Goal: Information Seeking & Learning: Compare options

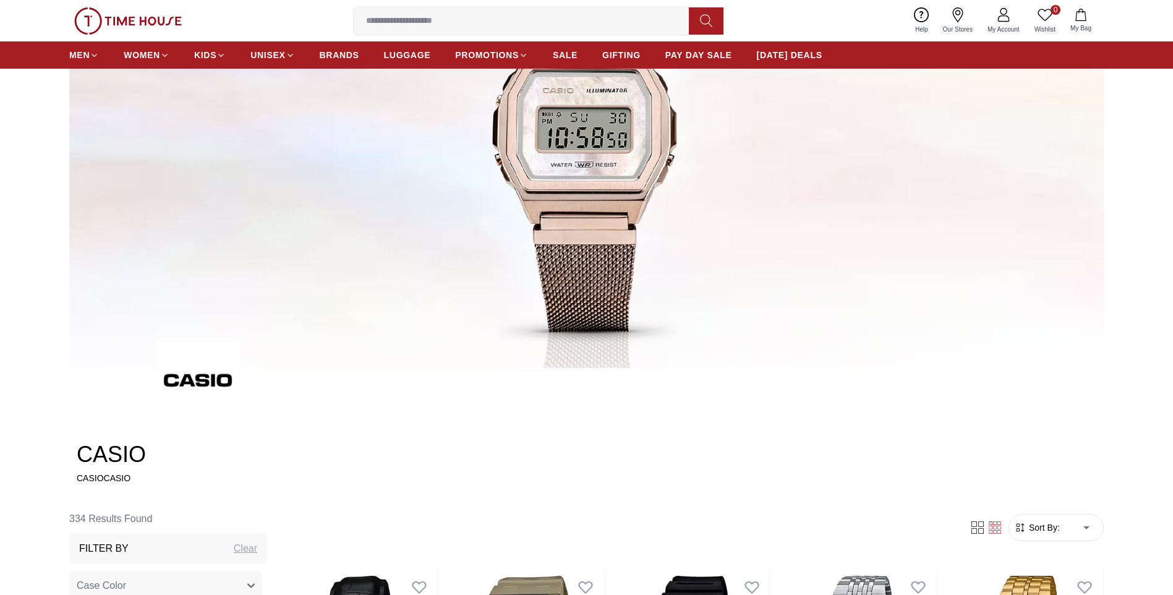
scroll to position [186, 0]
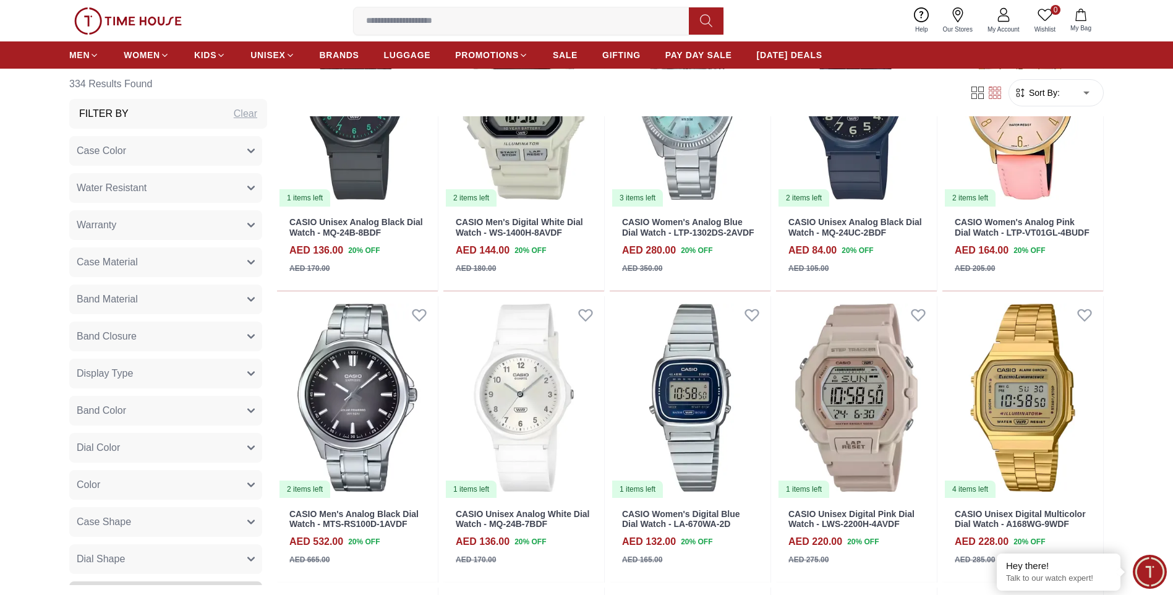
scroll to position [2289, 0]
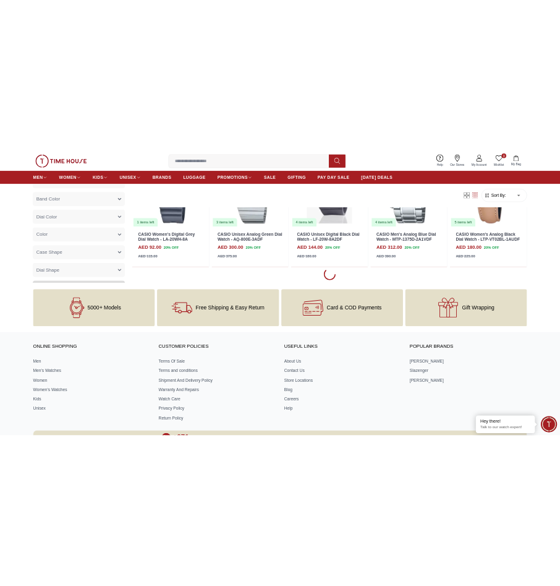
scroll to position [2907, 0]
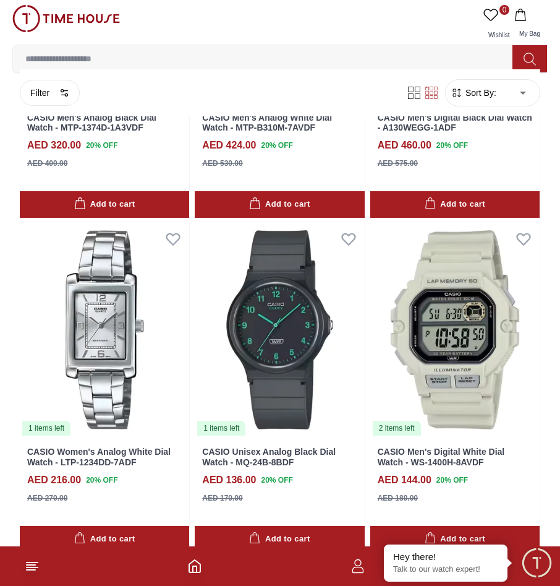
click at [243, 51] on input at bounding box center [268, 58] width 510 height 25
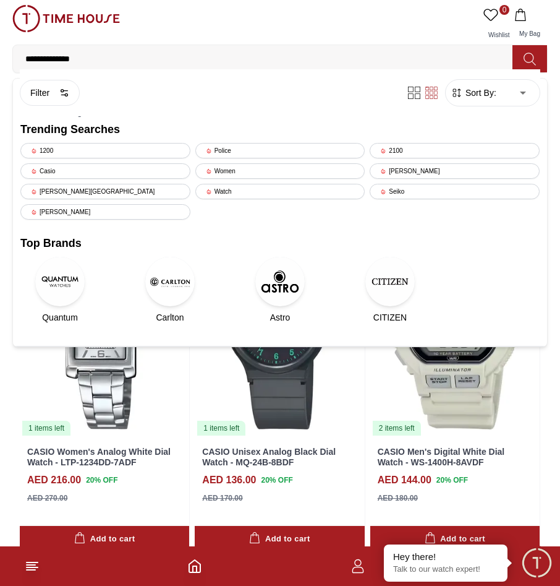
type input "**********"
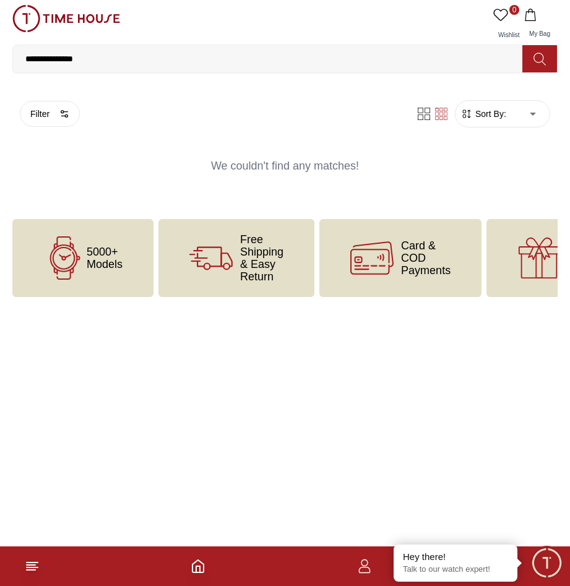
click at [114, 61] on input "**********" at bounding box center [272, 58] width 519 height 25
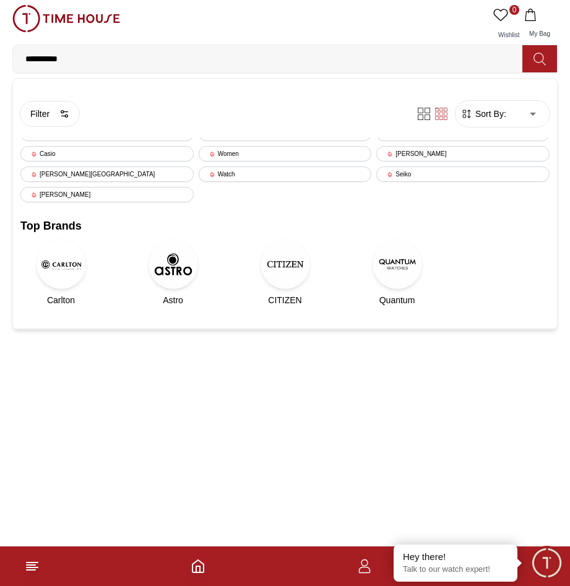
type input "*********"
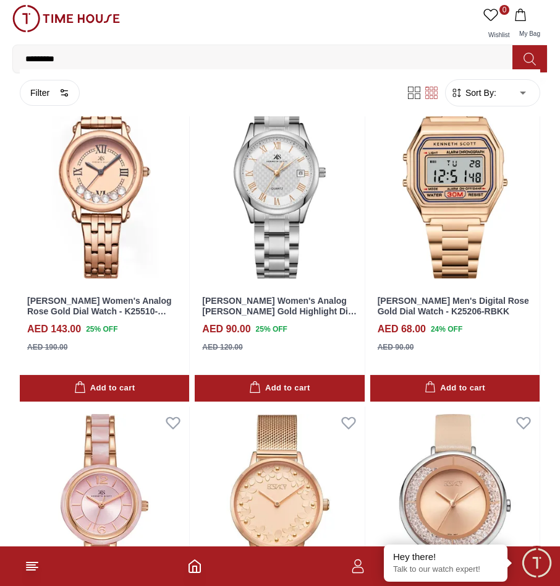
scroll to position [1299, 0]
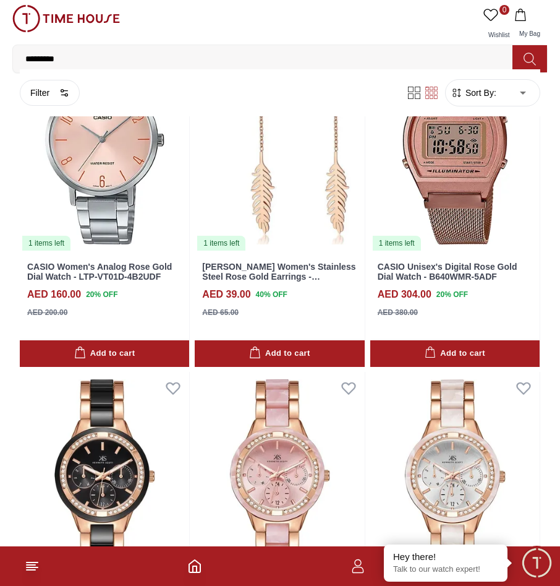
scroll to position [2470, 0]
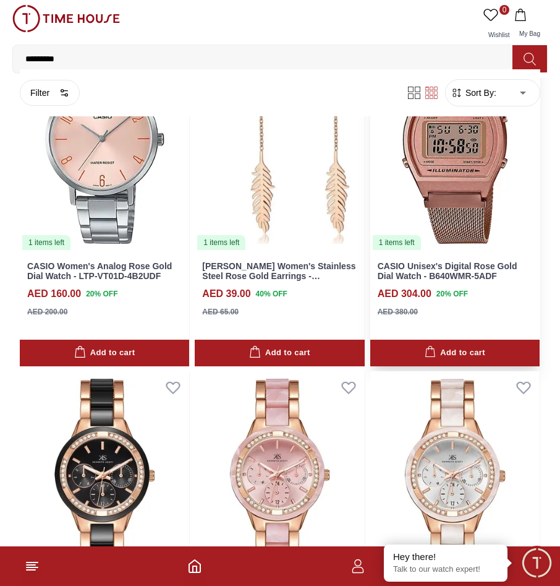
click at [462, 212] on img at bounding box center [455, 143] width 169 height 214
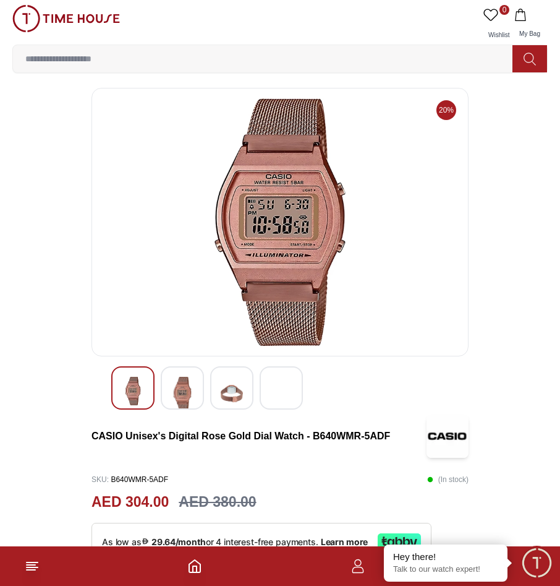
click at [230, 390] on img at bounding box center [232, 393] width 22 height 33
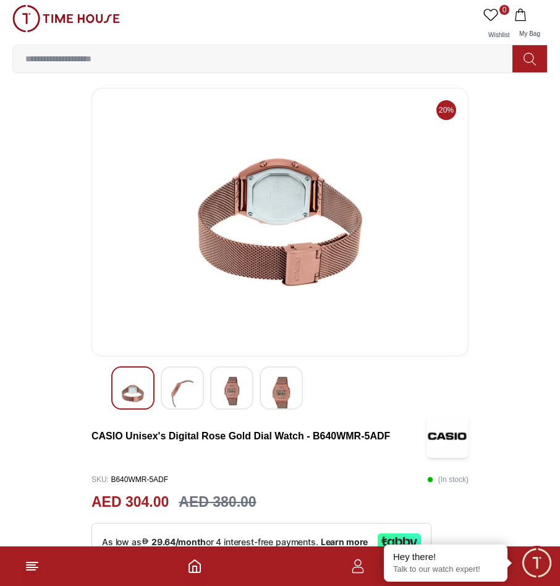
click at [199, 390] on div at bounding box center [182, 387] width 43 height 43
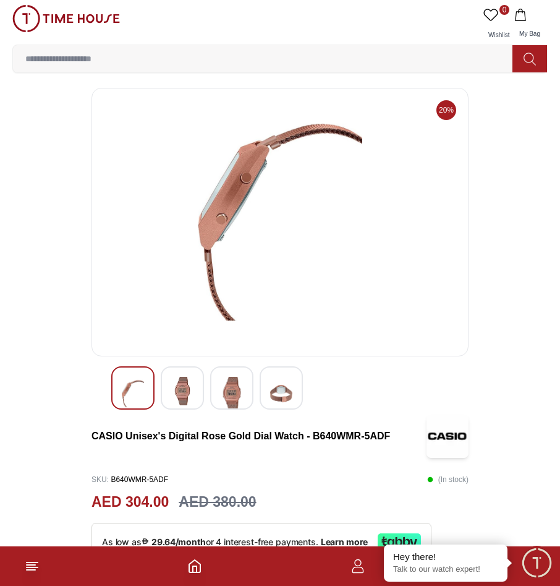
click at [148, 387] on div at bounding box center [132, 387] width 43 height 43
click at [281, 390] on img at bounding box center [281, 393] width 22 height 33
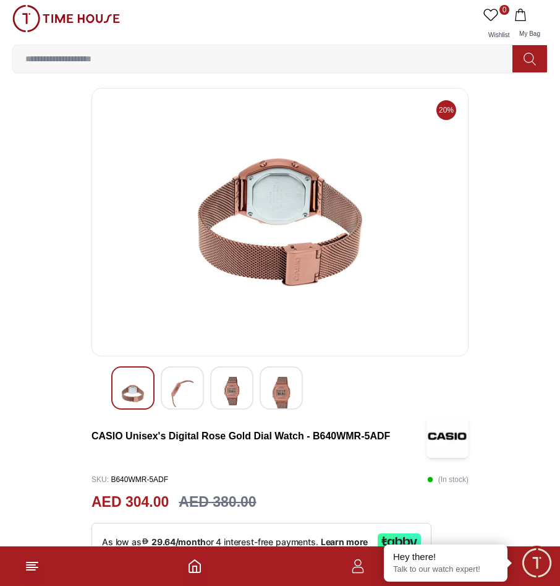
click at [127, 390] on img at bounding box center [133, 393] width 22 height 33
click at [137, 393] on img at bounding box center [133, 393] width 22 height 33
click at [191, 391] on img at bounding box center [182, 393] width 22 height 33
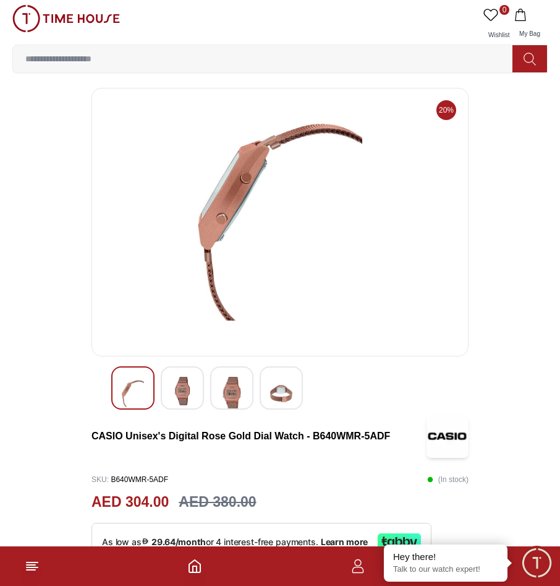
click at [236, 390] on img at bounding box center [232, 393] width 22 height 33
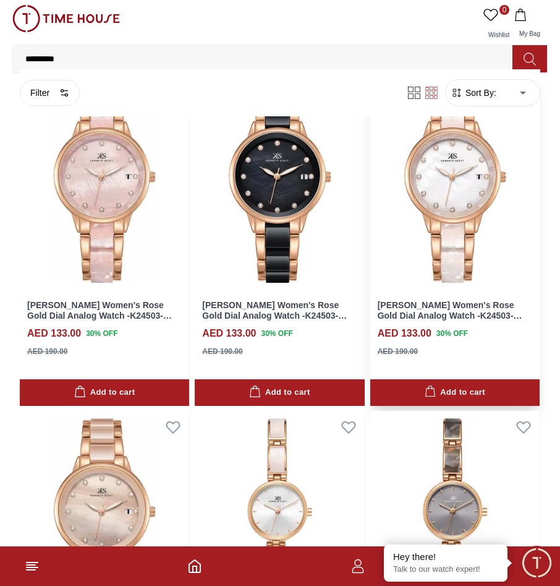
scroll to position [3318, 0]
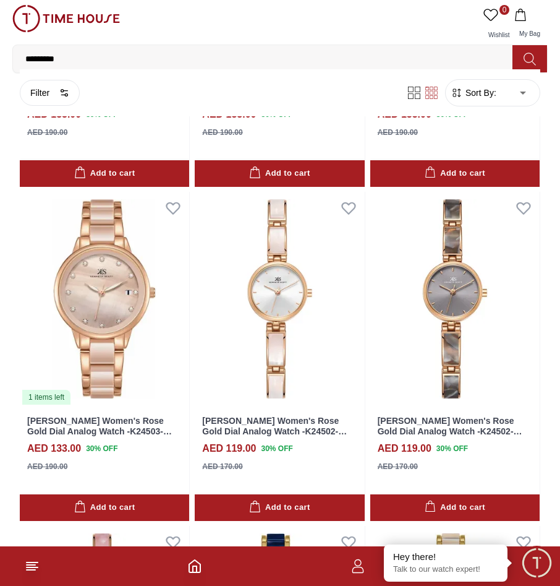
click at [390, 24] on div "0 Wishlist My Bag" at bounding box center [280, 25] width 536 height 40
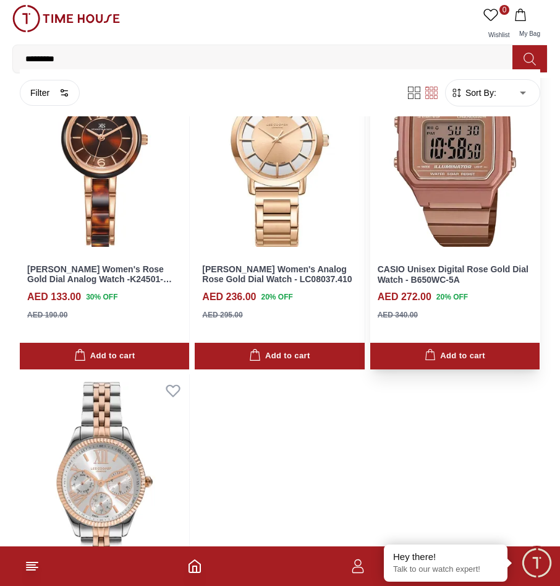
scroll to position [4127, 0]
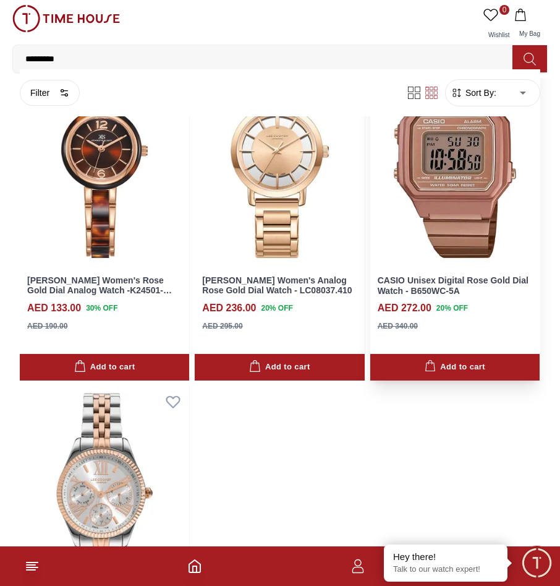
click at [462, 171] on img at bounding box center [455, 158] width 169 height 214
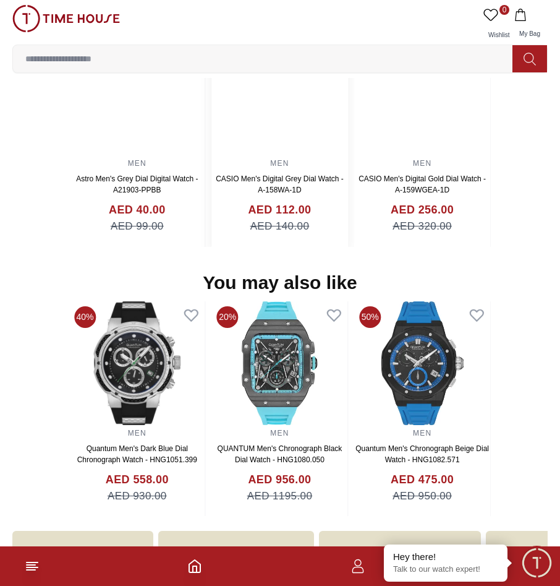
scroll to position [977, 0]
